Goal: Task Accomplishment & Management: Manage account settings

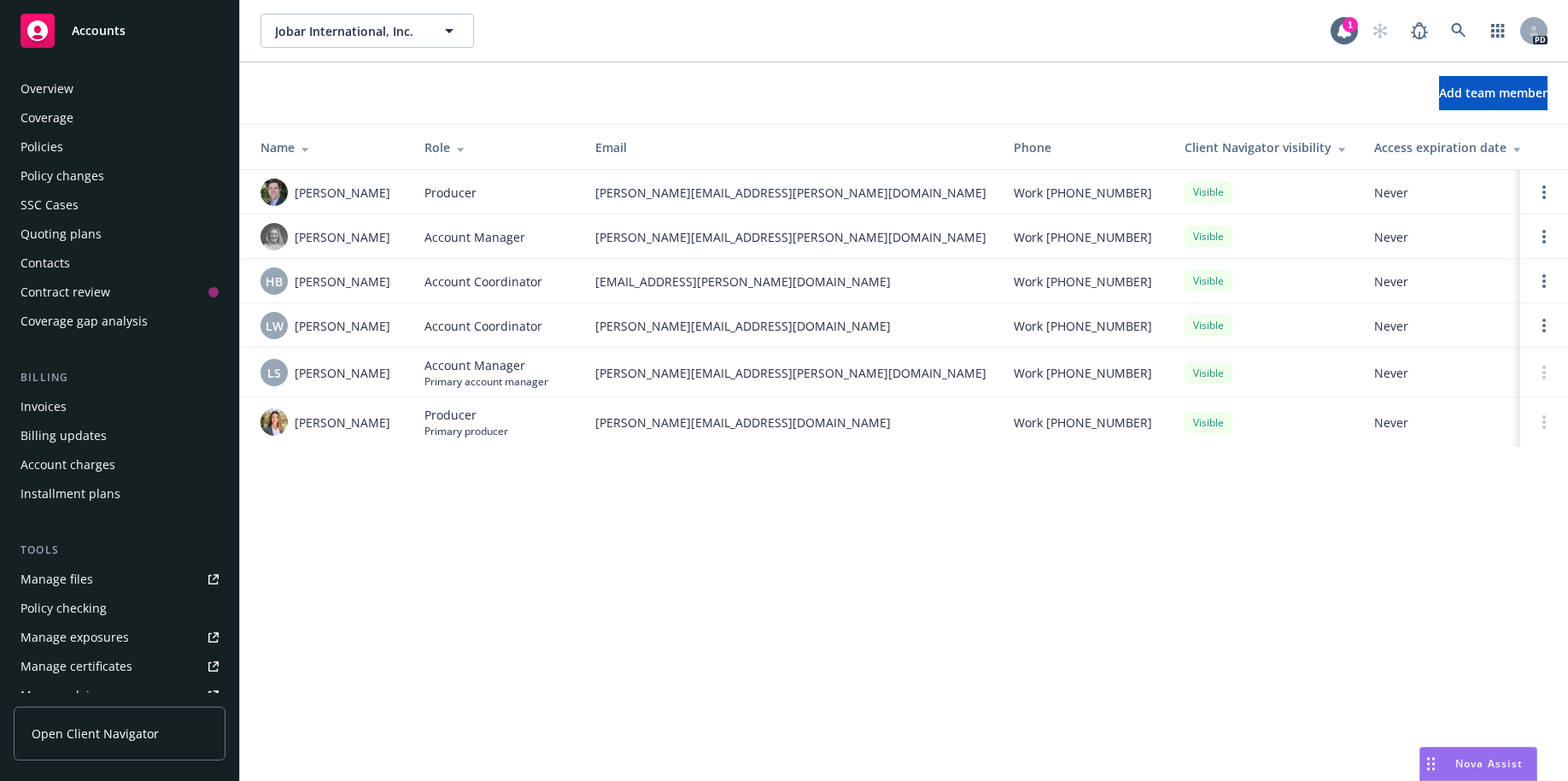
scroll to position [362, 0]
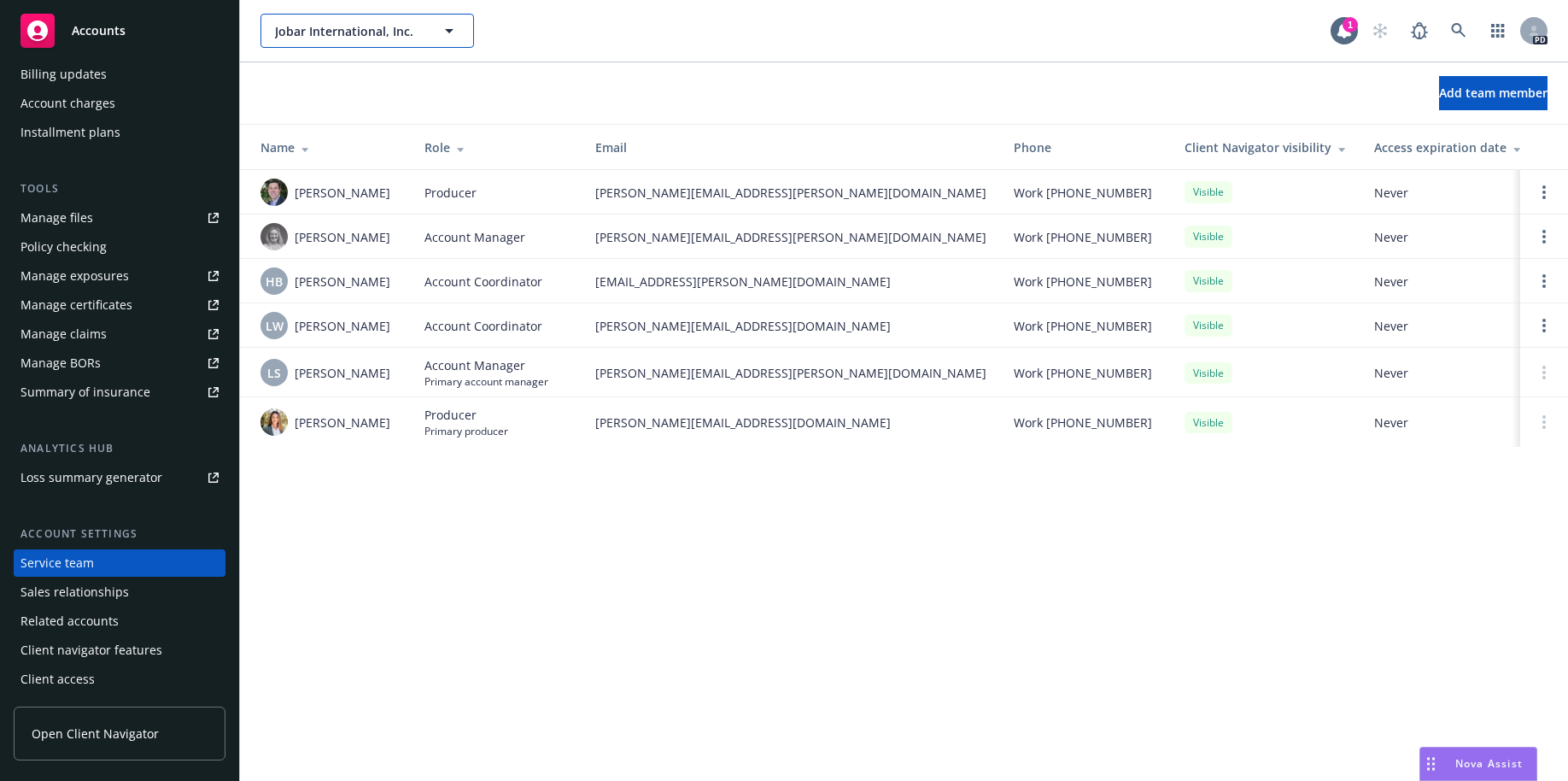
click at [346, 30] on span "Jobar International, Inc." at bounding box center [349, 31] width 148 height 18
